Goal: Task Accomplishment & Management: Manage account settings

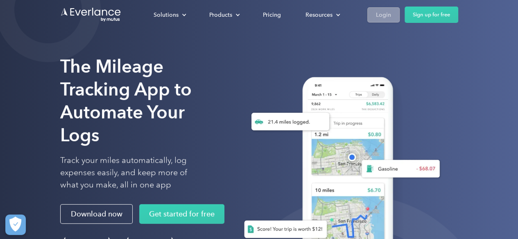
click at [383, 17] on div "Login" at bounding box center [383, 15] width 15 height 10
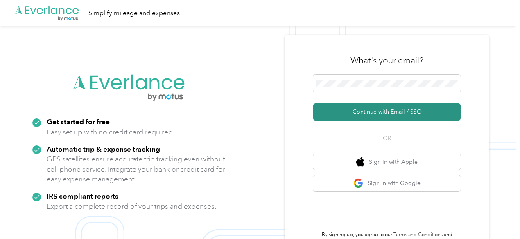
click at [385, 109] on button "Continue with Email / SSO" at bounding box center [386, 112] width 147 height 17
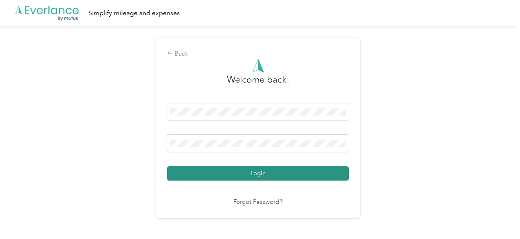
click at [276, 174] on button "Login" at bounding box center [258, 174] width 182 height 14
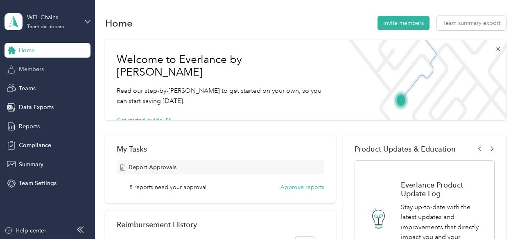
click at [33, 68] on span "Members" at bounding box center [31, 69] width 25 height 9
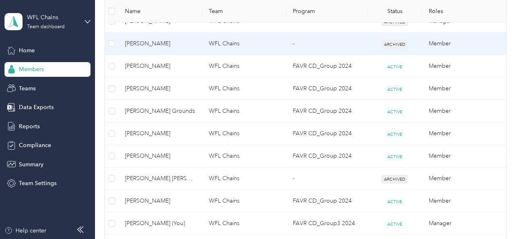
scroll to position [454, 0]
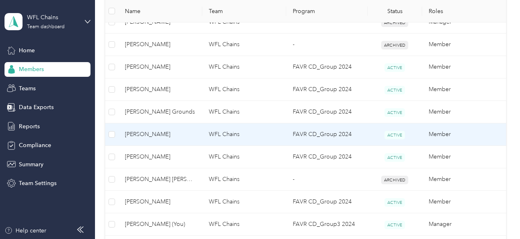
click at [142, 132] on span "[PERSON_NAME]" at bounding box center [160, 134] width 71 height 9
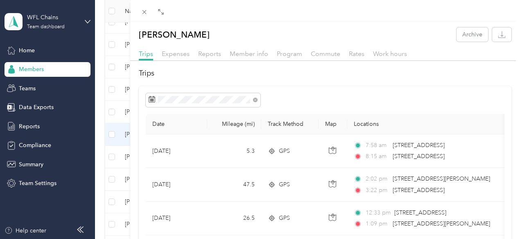
click at [30, 50] on div "[PERSON_NAME] Archive Trips Expenses Reports Member info Program Commute Rates …" at bounding box center [260, 119] width 520 height 239
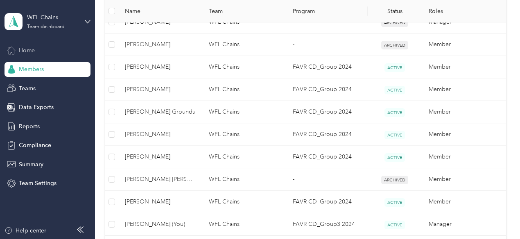
click at [28, 50] on span "Home" at bounding box center [27, 50] width 16 height 9
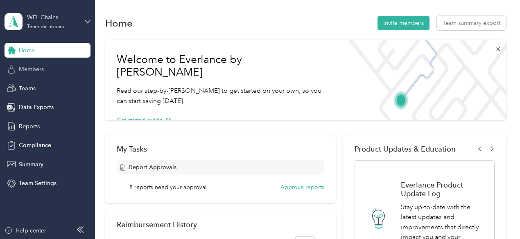
click at [29, 68] on span "Members" at bounding box center [31, 69] width 25 height 9
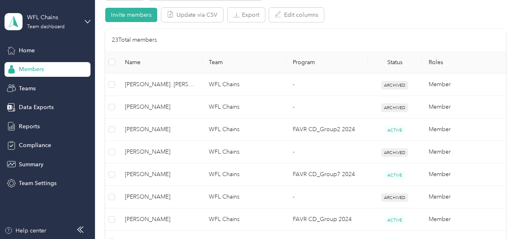
scroll to position [166, 0]
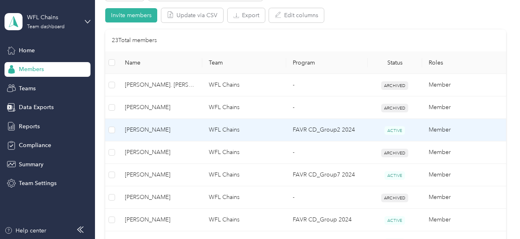
click at [148, 131] on span "[PERSON_NAME]" at bounding box center [160, 130] width 71 height 9
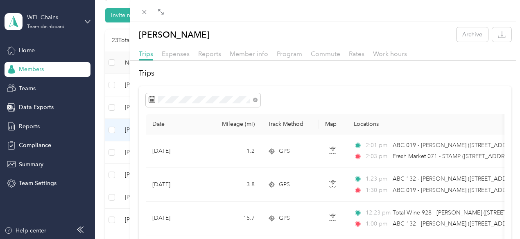
click at [27, 125] on div "[PERSON_NAME] Archive Trips Expenses Reports Member info Program Commute Rates …" at bounding box center [260, 119] width 520 height 239
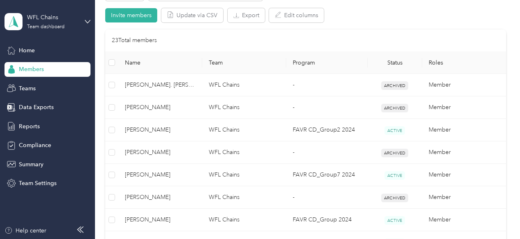
click at [27, 125] on span "Reports" at bounding box center [29, 126] width 21 height 9
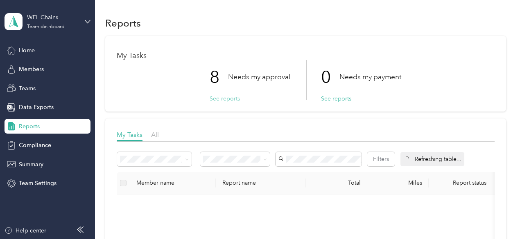
click at [217, 98] on button "See reports" at bounding box center [225, 99] width 30 height 9
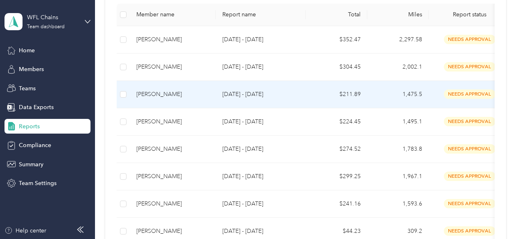
scroll to position [169, 0]
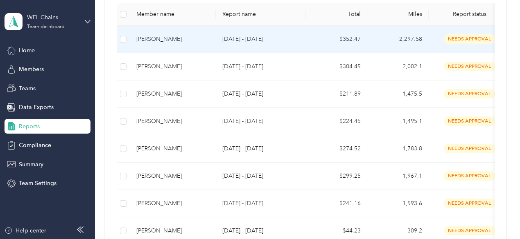
click at [159, 44] on div "[PERSON_NAME]" at bounding box center [172, 39] width 73 height 9
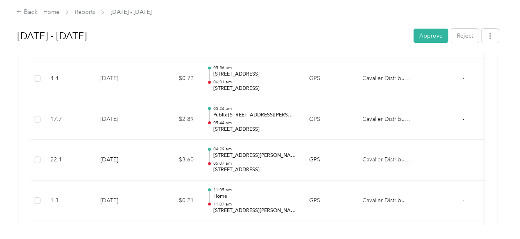
scroll to position [3291, 0]
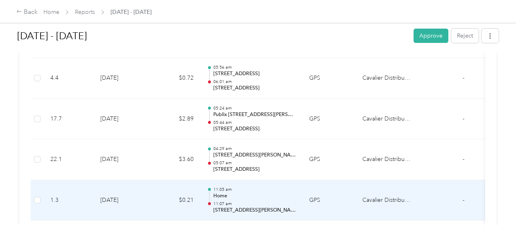
click at [235, 193] on p "Home" at bounding box center [254, 196] width 83 height 7
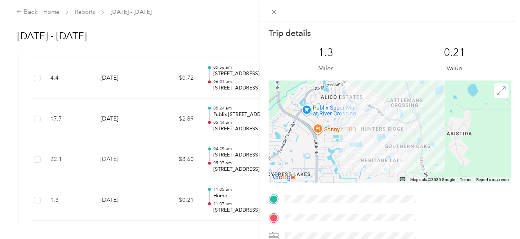
drag, startPoint x: 258, startPoint y: 144, endPoint x: 257, endPoint y: 149, distance: 5.4
click at [257, 149] on div "Trip details This trip cannot be edited because it is either under review, appr…" at bounding box center [260, 119] width 520 height 239
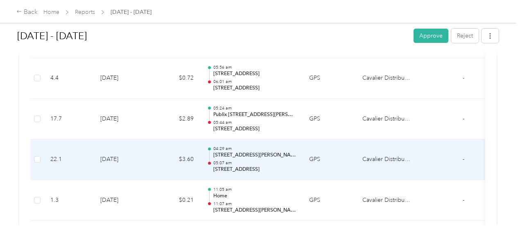
click at [248, 148] on div "04:29 am [STREET_ADDRESS][PERSON_NAME] 05:07 am 12834 SR-[GEOGRAPHIC_DATA][PERS…" at bounding box center [254, 159] width 83 height 27
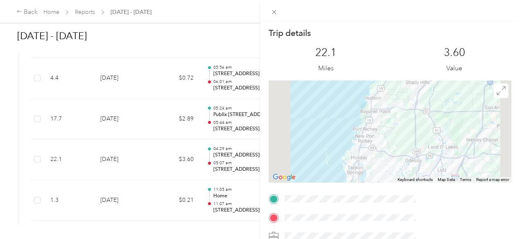
click at [409, 152] on div at bounding box center [389, 132] width 243 height 102
click at [444, 135] on div at bounding box center [389, 132] width 243 height 102
click at [383, 139] on img at bounding box center [378, 140] width 10 height 10
click at [383, 138] on img at bounding box center [378, 140] width 10 height 10
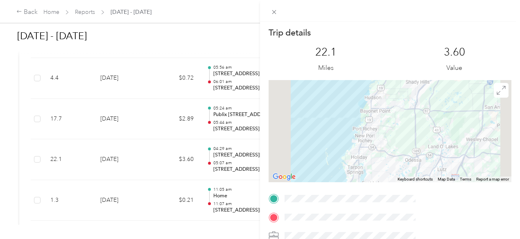
click at [383, 138] on img at bounding box center [378, 140] width 10 height 10
click at [452, 134] on div at bounding box center [389, 131] width 243 height 102
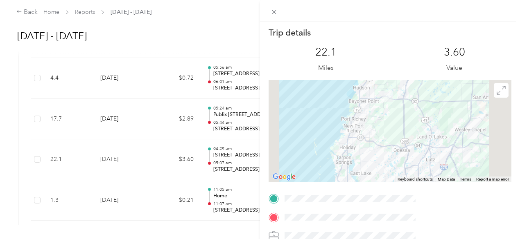
drag, startPoint x: 452, startPoint y: 134, endPoint x: 435, endPoint y: 127, distance: 18.0
click at [435, 127] on div at bounding box center [389, 131] width 243 height 102
click at [497, 93] on icon at bounding box center [501, 90] width 8 height 8
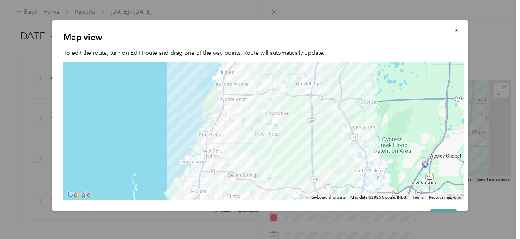
drag, startPoint x: 260, startPoint y: 151, endPoint x: 258, endPoint y: 159, distance: 8.3
click at [258, 159] on div at bounding box center [263, 131] width 400 height 139
click at [453, 27] on span "button" at bounding box center [456, 30] width 6 height 7
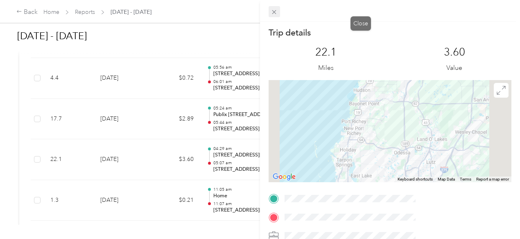
click at [277, 9] on icon at bounding box center [274, 12] width 7 height 7
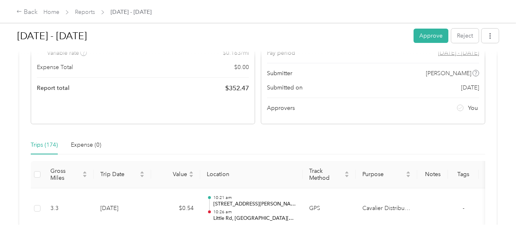
scroll to position [0, 0]
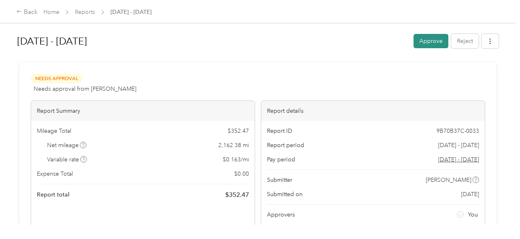
click at [424, 42] on button "Approve" at bounding box center [430, 41] width 35 height 14
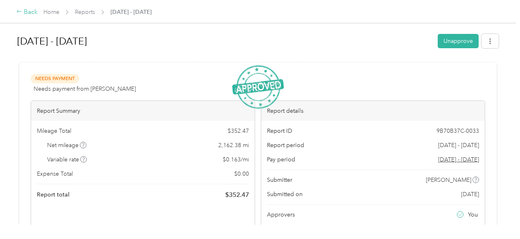
click at [31, 13] on div "Back" at bounding box center [26, 12] width 21 height 10
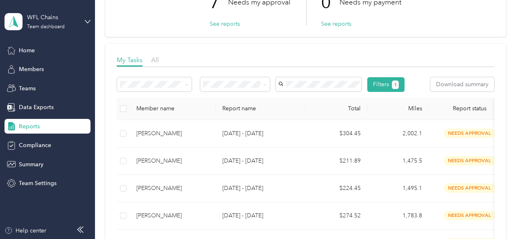
scroll to position [74, 0]
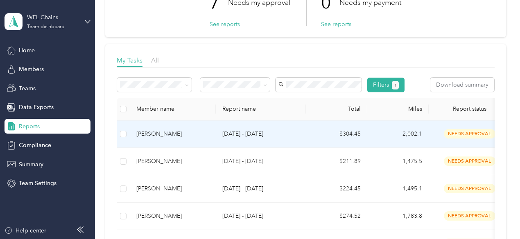
click at [164, 139] on div "[PERSON_NAME]" at bounding box center [172, 134] width 73 height 9
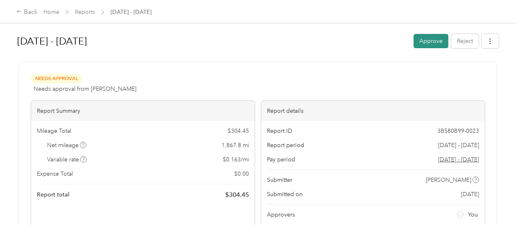
click at [428, 37] on button "Approve" at bounding box center [430, 41] width 35 height 14
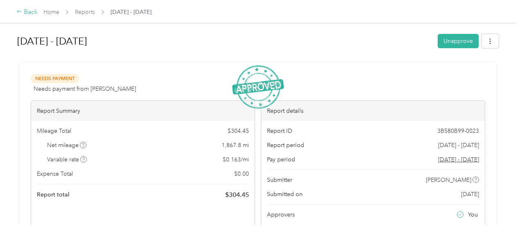
click at [30, 12] on div "Back" at bounding box center [26, 12] width 21 height 10
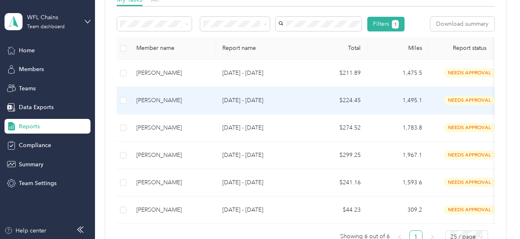
scroll to position [135, 0]
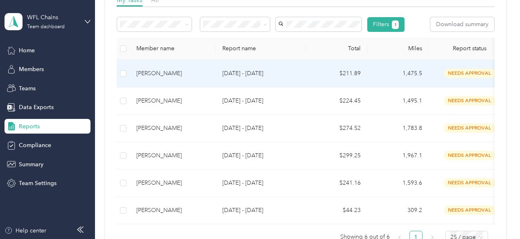
click at [165, 78] on div "[PERSON_NAME]" at bounding box center [172, 73] width 73 height 9
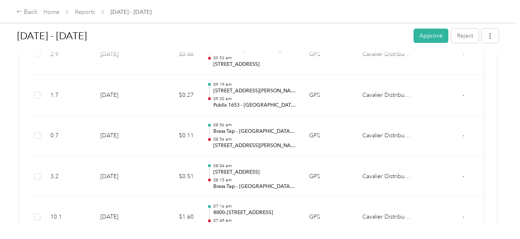
scroll to position [710, 0]
click at [427, 36] on button "Approve" at bounding box center [430, 36] width 35 height 14
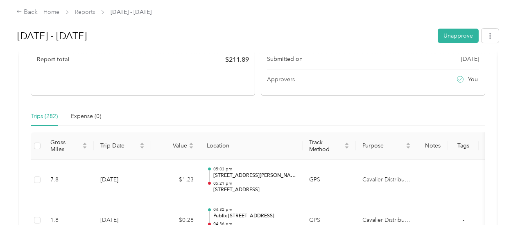
scroll to position [0, 0]
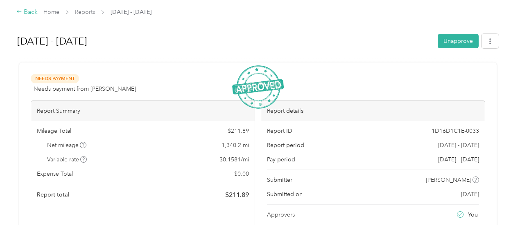
click at [28, 11] on div "Back" at bounding box center [26, 12] width 21 height 10
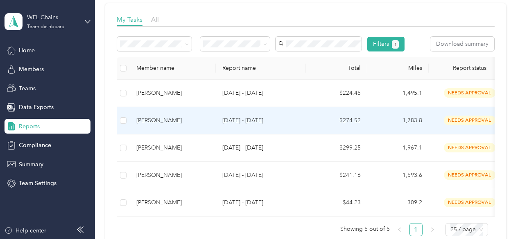
scroll to position [115, 0]
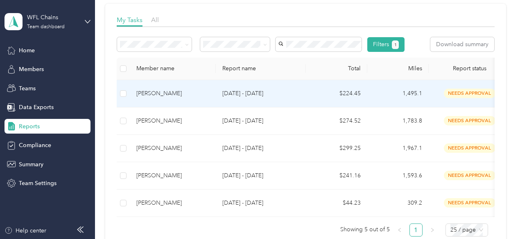
click at [163, 98] on div "[PERSON_NAME]" at bounding box center [172, 93] width 73 height 9
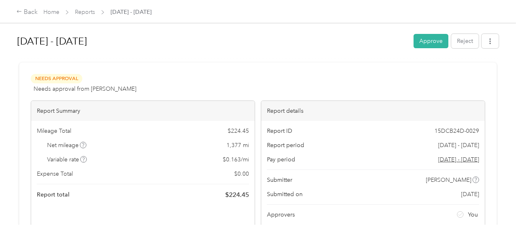
click at [248, 96] on div "Needs Approval Needs approval from [PERSON_NAME] View activity & comments Repor…" at bounding box center [258, 152] width 454 height 157
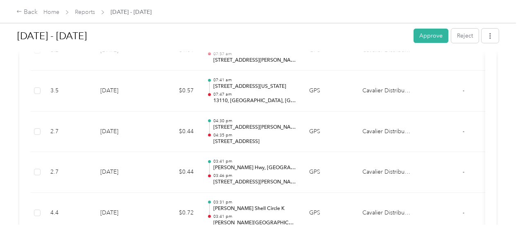
scroll to position [2301, 0]
click at [429, 36] on button "Approve" at bounding box center [430, 36] width 35 height 14
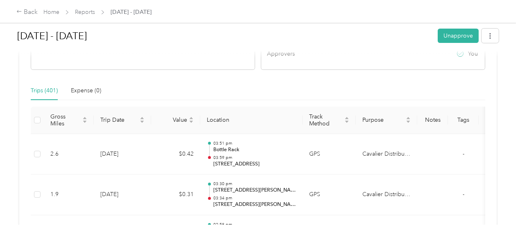
scroll to position [0, 0]
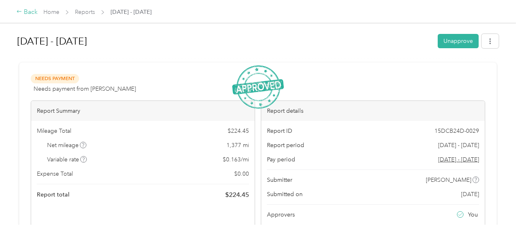
click at [27, 11] on div "Back" at bounding box center [26, 12] width 21 height 10
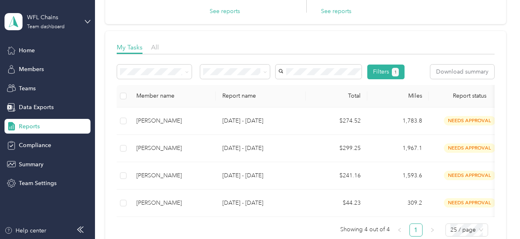
scroll to position [87, 0]
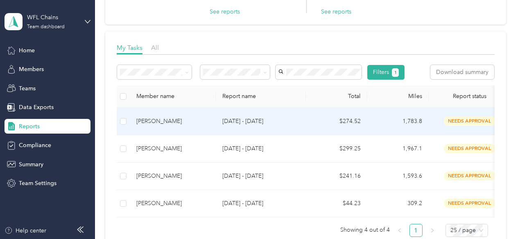
click at [162, 126] on div "[PERSON_NAME]" at bounding box center [172, 121] width 73 height 9
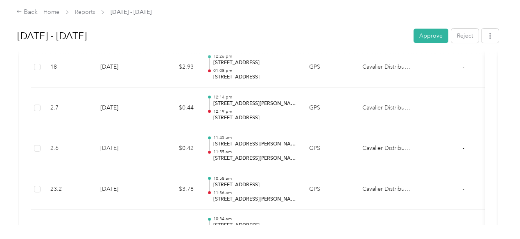
scroll to position [2826, 0]
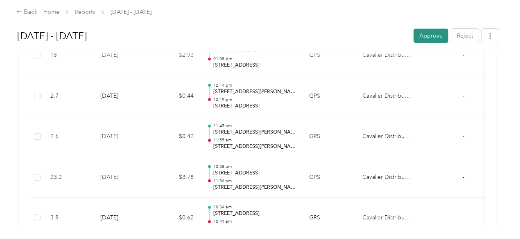
click at [426, 36] on button "Approve" at bounding box center [430, 36] width 35 height 14
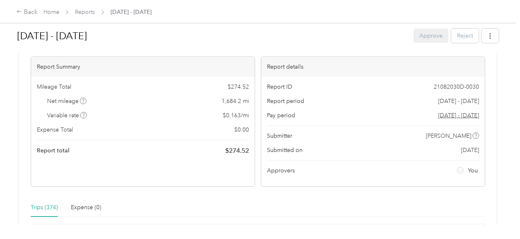
scroll to position [0, 0]
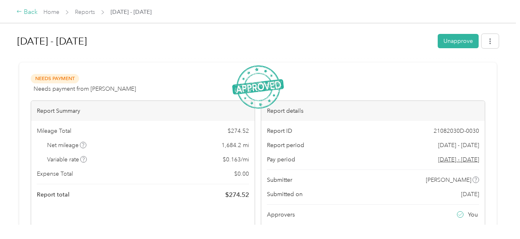
click at [34, 13] on div "Back" at bounding box center [26, 12] width 21 height 10
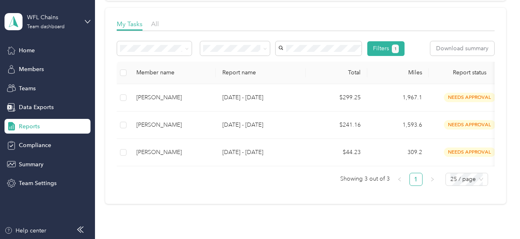
scroll to position [112, 0]
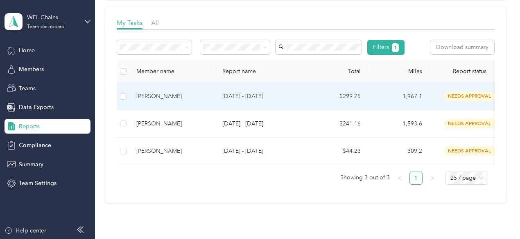
click at [174, 101] on div "[PERSON_NAME]" at bounding box center [172, 96] width 73 height 9
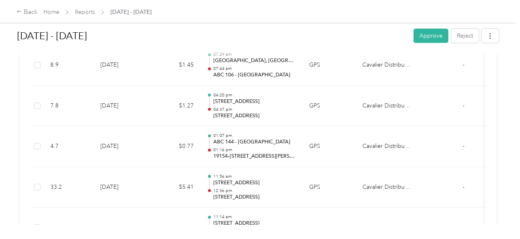
scroll to position [2326, 0]
click at [420, 39] on button "Approve" at bounding box center [430, 36] width 35 height 14
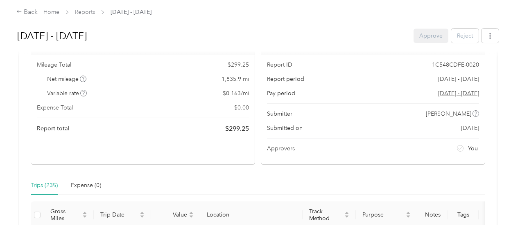
scroll to position [0, 0]
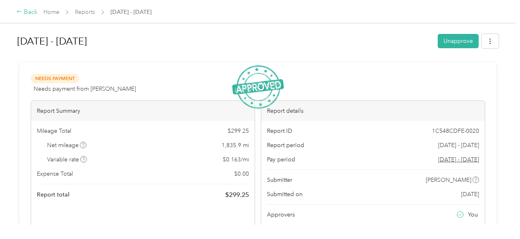
click at [27, 12] on div "Back" at bounding box center [26, 12] width 21 height 10
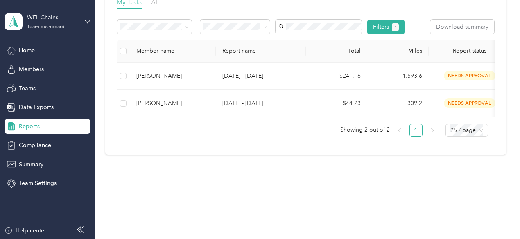
scroll to position [149, 0]
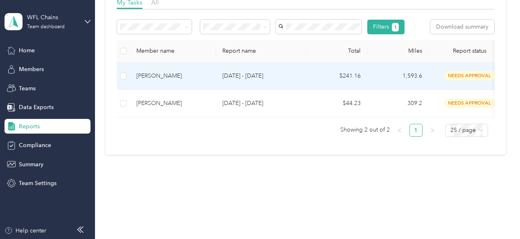
click at [148, 79] on div "[PERSON_NAME]" at bounding box center [172, 76] width 73 height 9
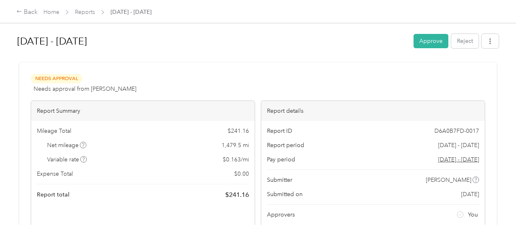
click at [148, 79] on div "Needs Approval Needs approval from [PERSON_NAME] View activity & comments" at bounding box center [258, 84] width 454 height 20
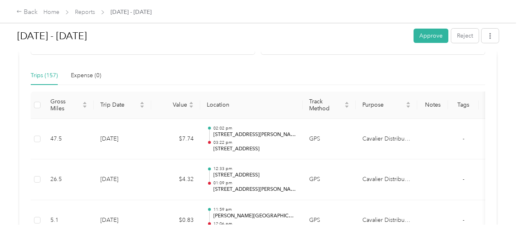
scroll to position [192, 0]
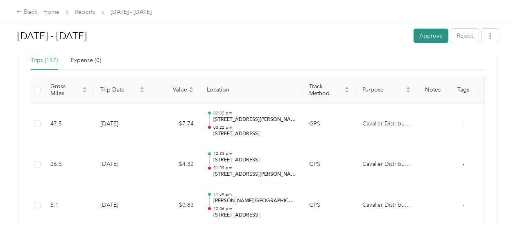
click at [422, 35] on button "Approve" at bounding box center [430, 36] width 35 height 14
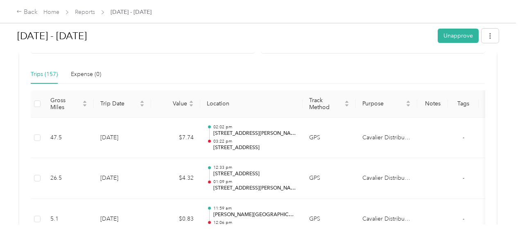
scroll to position [0, 0]
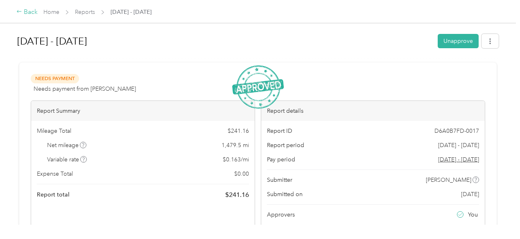
click at [27, 14] on div "Back" at bounding box center [26, 12] width 21 height 10
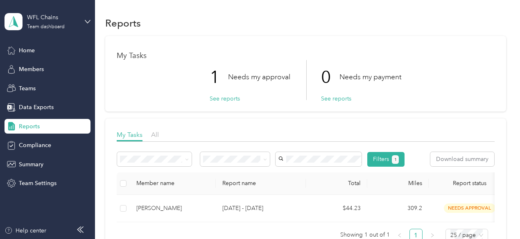
scroll to position [122, 0]
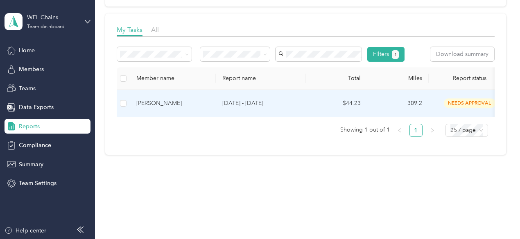
click at [151, 105] on div "[PERSON_NAME]" at bounding box center [172, 103] width 73 height 9
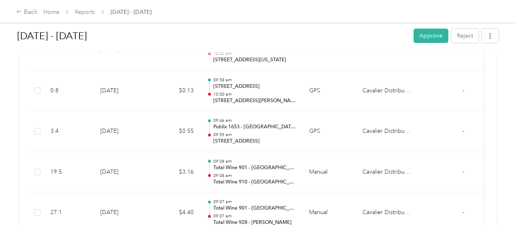
scroll to position [551, 0]
click at [262, 7] on div "Back Home Reports [DATE] - [DATE]" at bounding box center [260, 11] width 520 height 23
click at [421, 36] on button "Approve" at bounding box center [430, 36] width 35 height 14
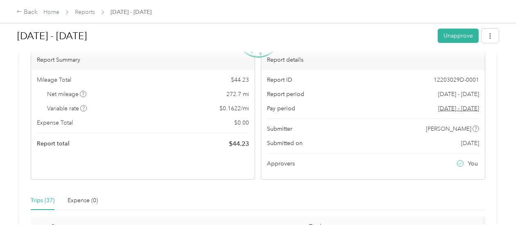
scroll to position [0, 0]
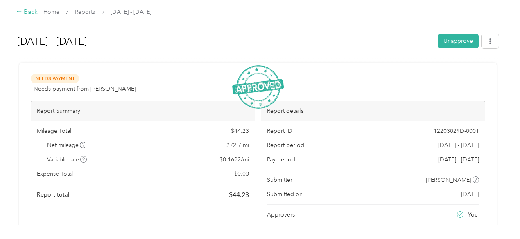
click at [32, 12] on div "Back" at bounding box center [26, 12] width 21 height 10
